Goal: Obtain resource: Download file/media

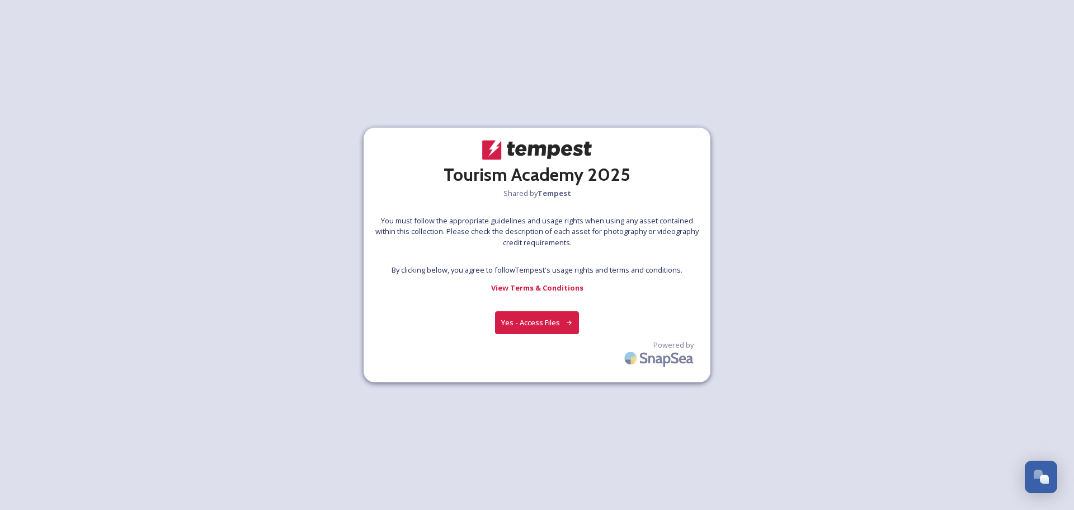
click at [566, 316] on button "Yes - Access Files" at bounding box center [537, 322] width 84 height 23
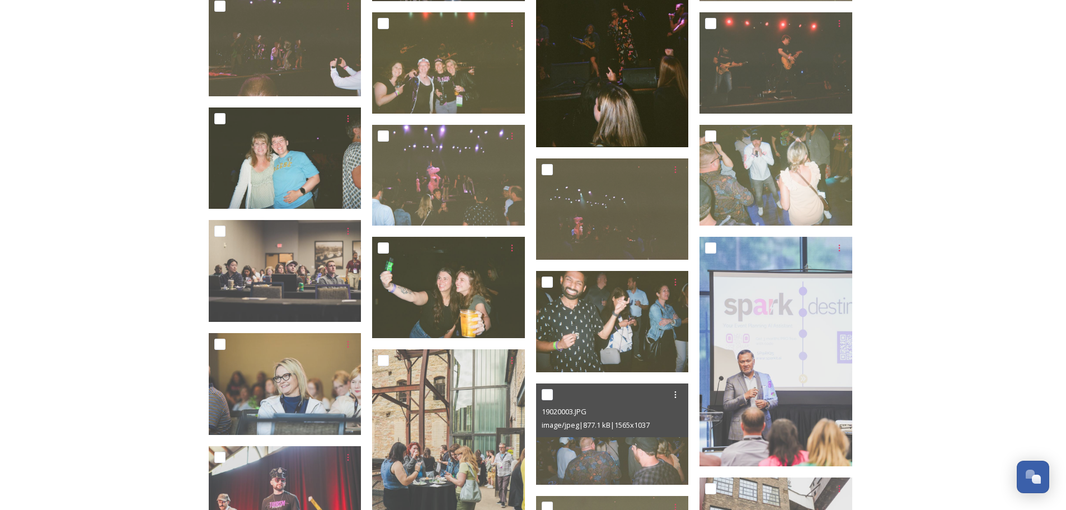
scroll to position [1175, 0]
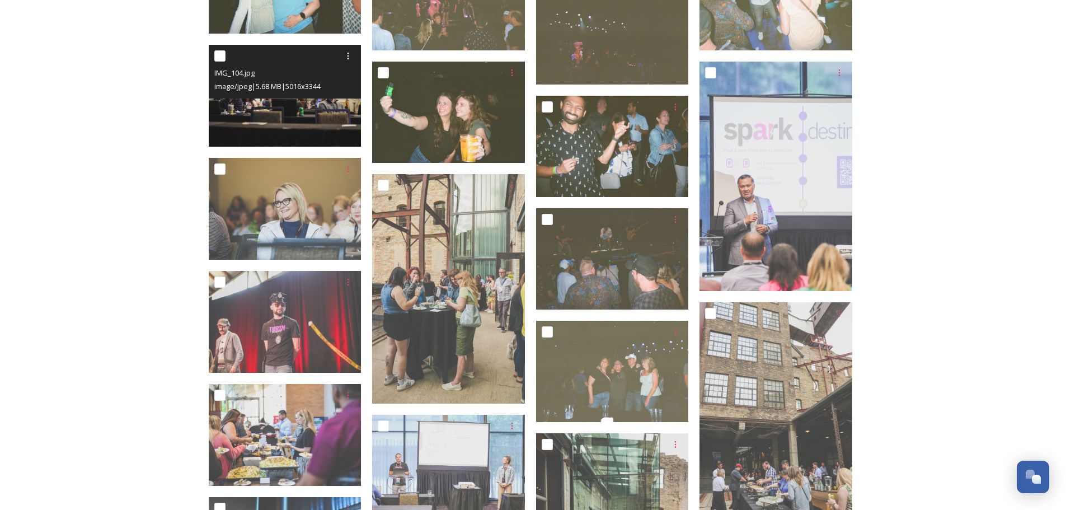
click at [319, 119] on img at bounding box center [285, 96] width 153 height 102
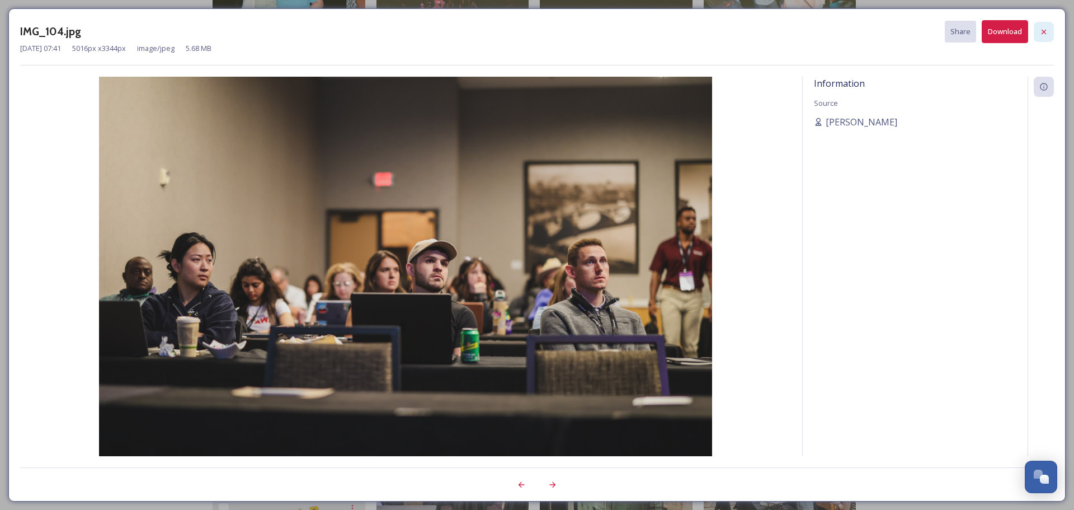
click at [1044, 28] on icon at bounding box center [1043, 31] width 9 height 9
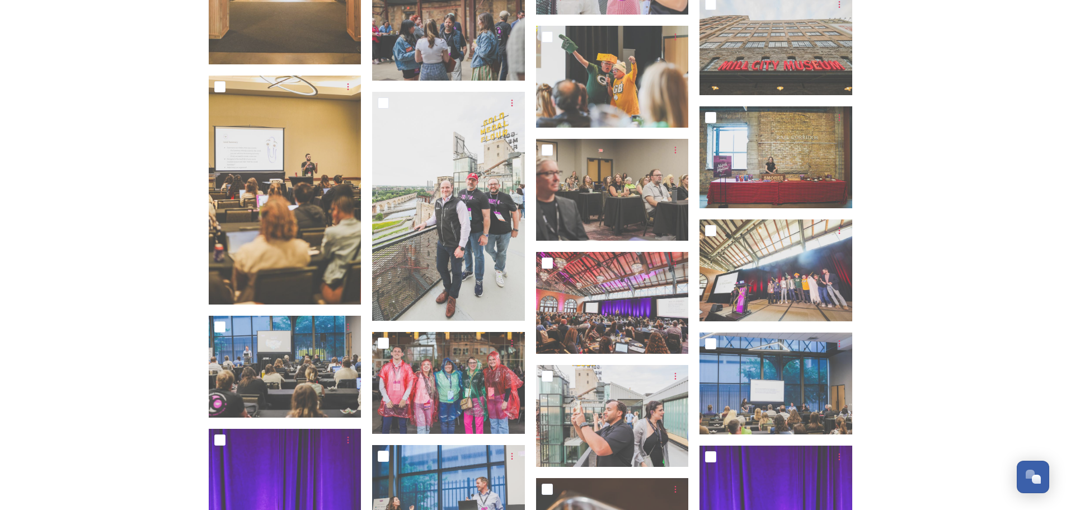
scroll to position [3580, 0]
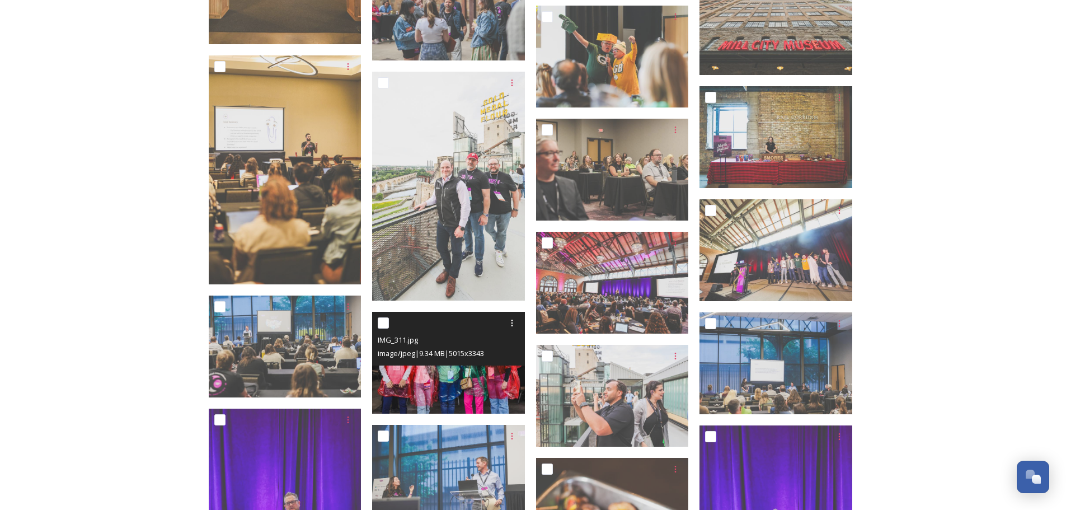
click at [490, 374] on img at bounding box center [448, 363] width 153 height 102
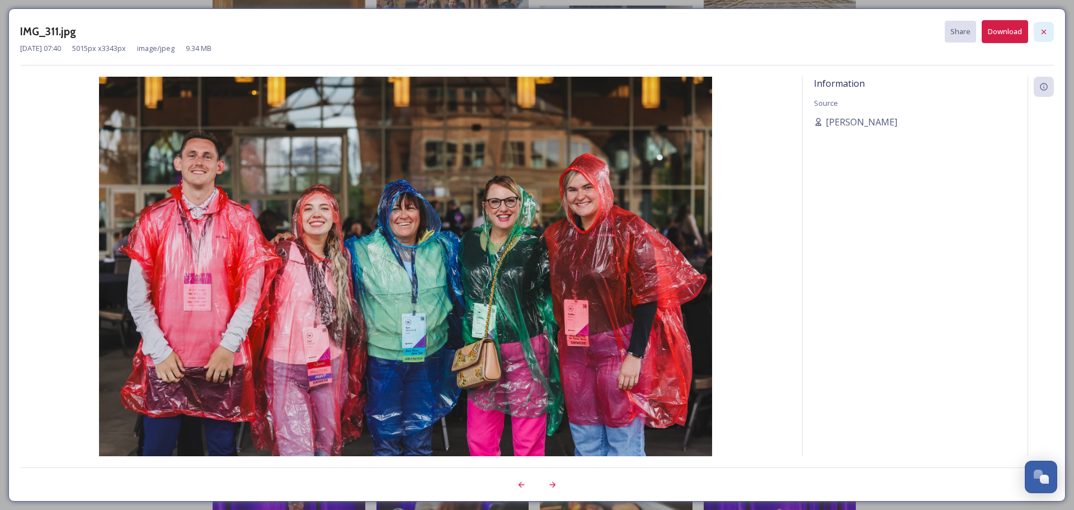
click at [1046, 33] on icon at bounding box center [1044, 31] width 4 height 4
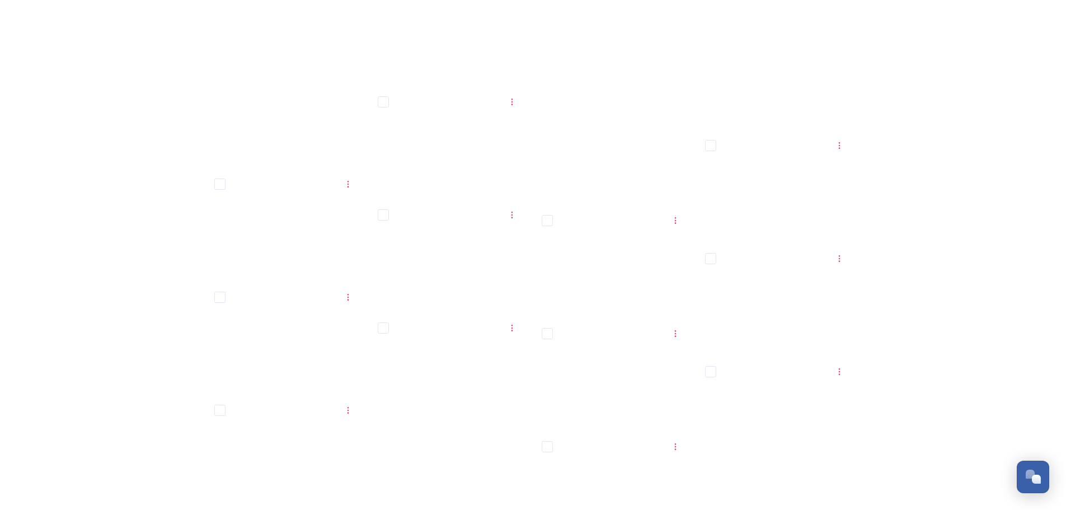
scroll to position [10896, 0]
